Goal: Task Accomplishment & Management: Use online tool/utility

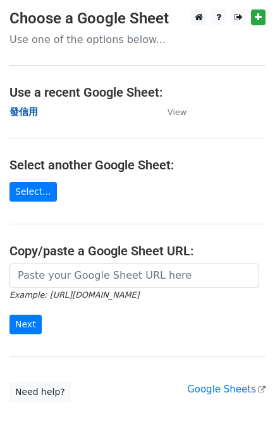
click at [18, 116] on strong "發信用" at bounding box center [23, 111] width 28 height 11
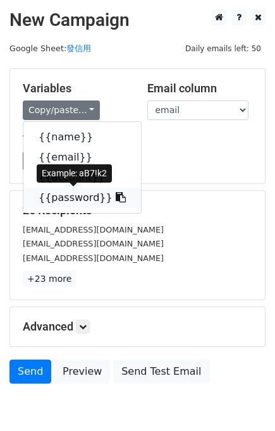
click at [81, 197] on link "{{password}}" at bounding box center [82, 198] width 118 height 20
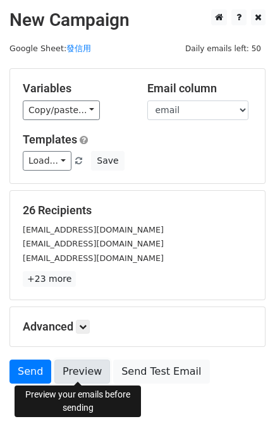
click at [98, 373] on link "Preview" at bounding box center [82, 372] width 56 height 24
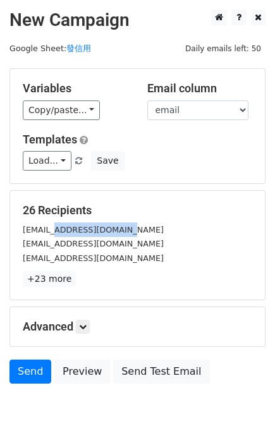
drag, startPoint x: 56, startPoint y: 230, endPoint x: 161, endPoint y: 230, distance: 105.5
click at [161, 230] on div "1310303@cysh.khc.edu.tw" at bounding box center [137, 229] width 248 height 15
copy small "@cysh.khc.edu.tw"
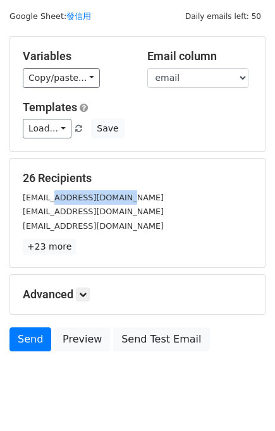
scroll to position [58, 0]
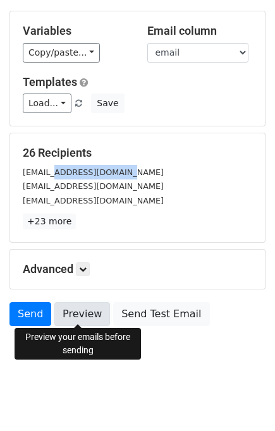
click at [76, 313] on link "Preview" at bounding box center [82, 314] width 56 height 24
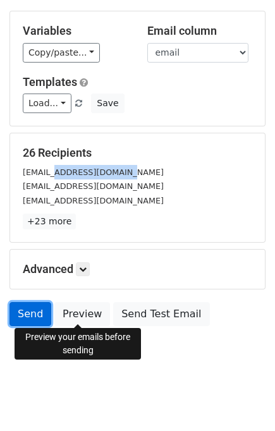
click at [38, 310] on link "Send" at bounding box center [30, 314] width 42 height 24
